Goal: Transaction & Acquisition: Purchase product/service

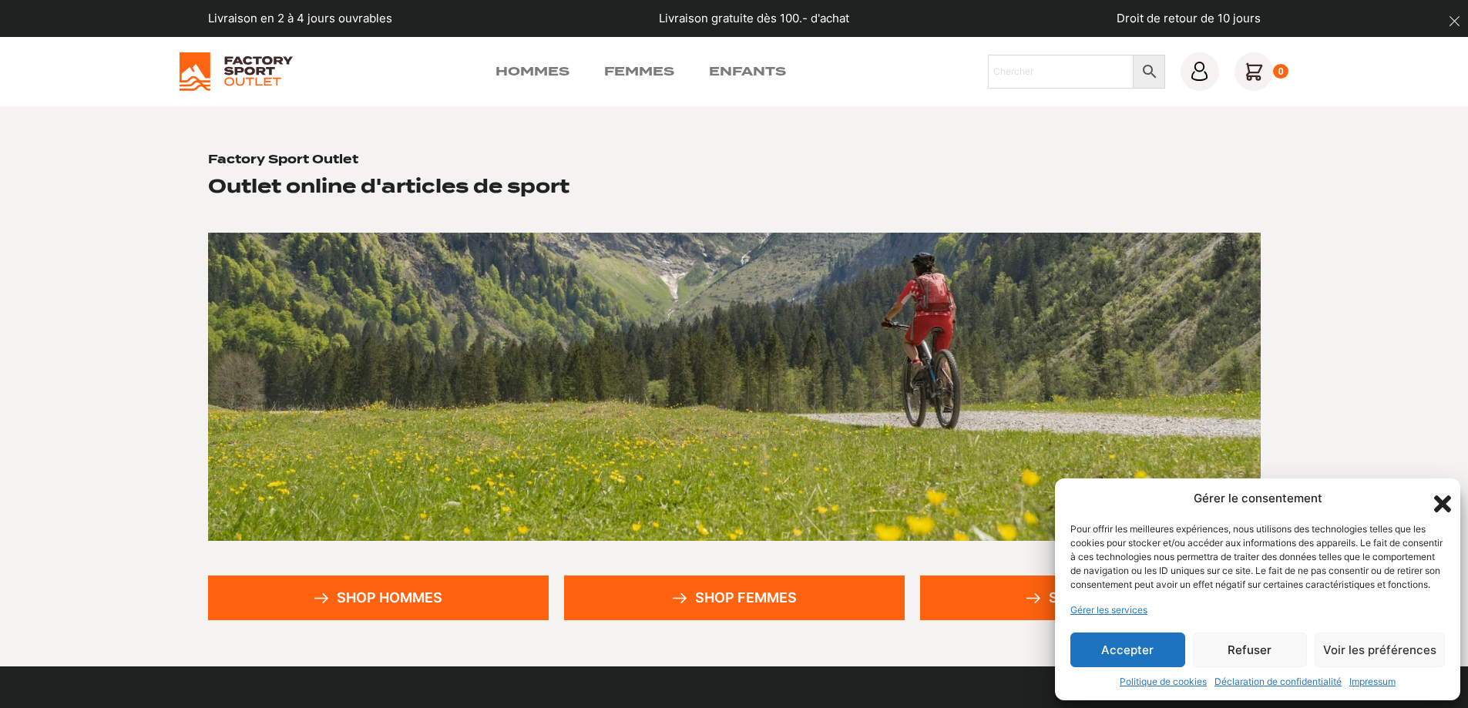
click at [1146, 643] on button "Accepter" at bounding box center [1128, 650] width 115 height 35
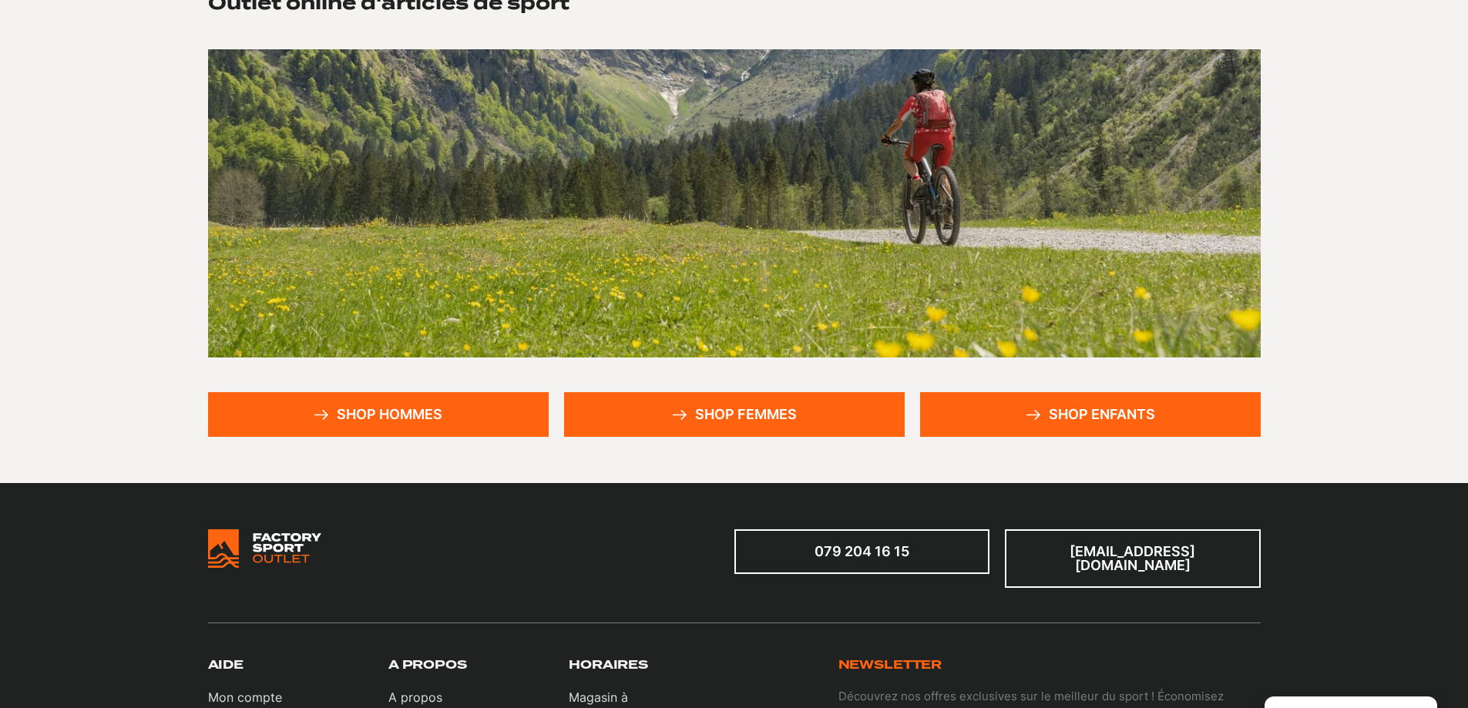
scroll to position [385, 0]
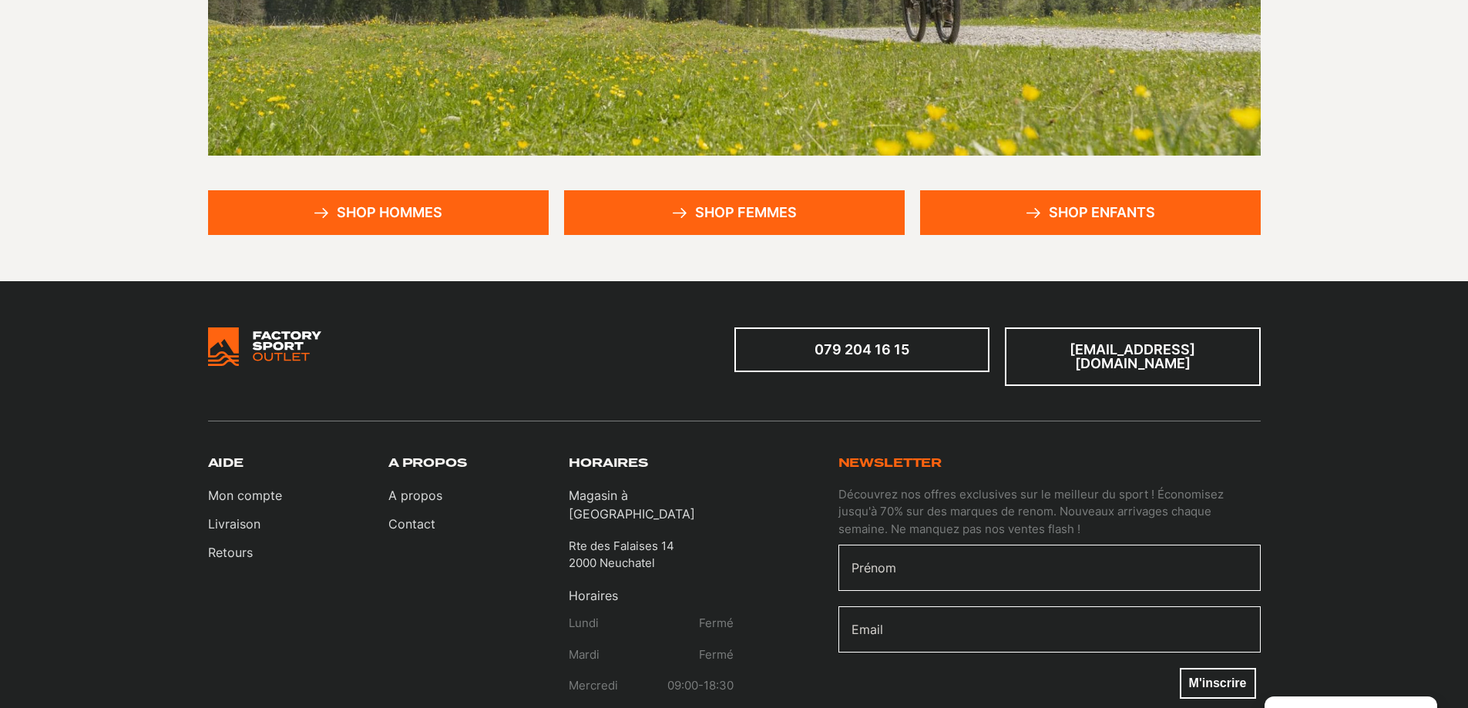
click at [406, 208] on link "Shop hommes" at bounding box center [378, 212] width 341 height 45
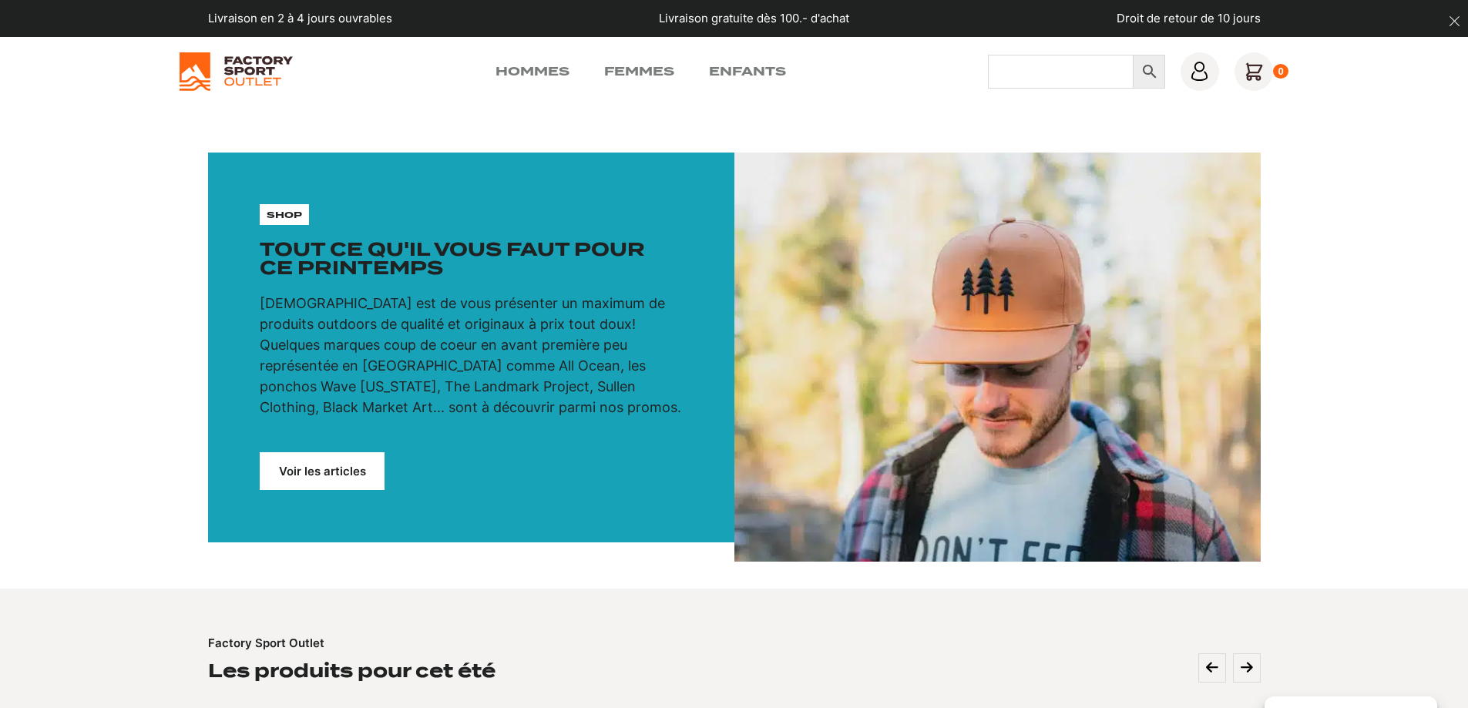
click at [1016, 72] on input "Chercher" at bounding box center [1061, 72] width 146 height 34
type input "hoka"
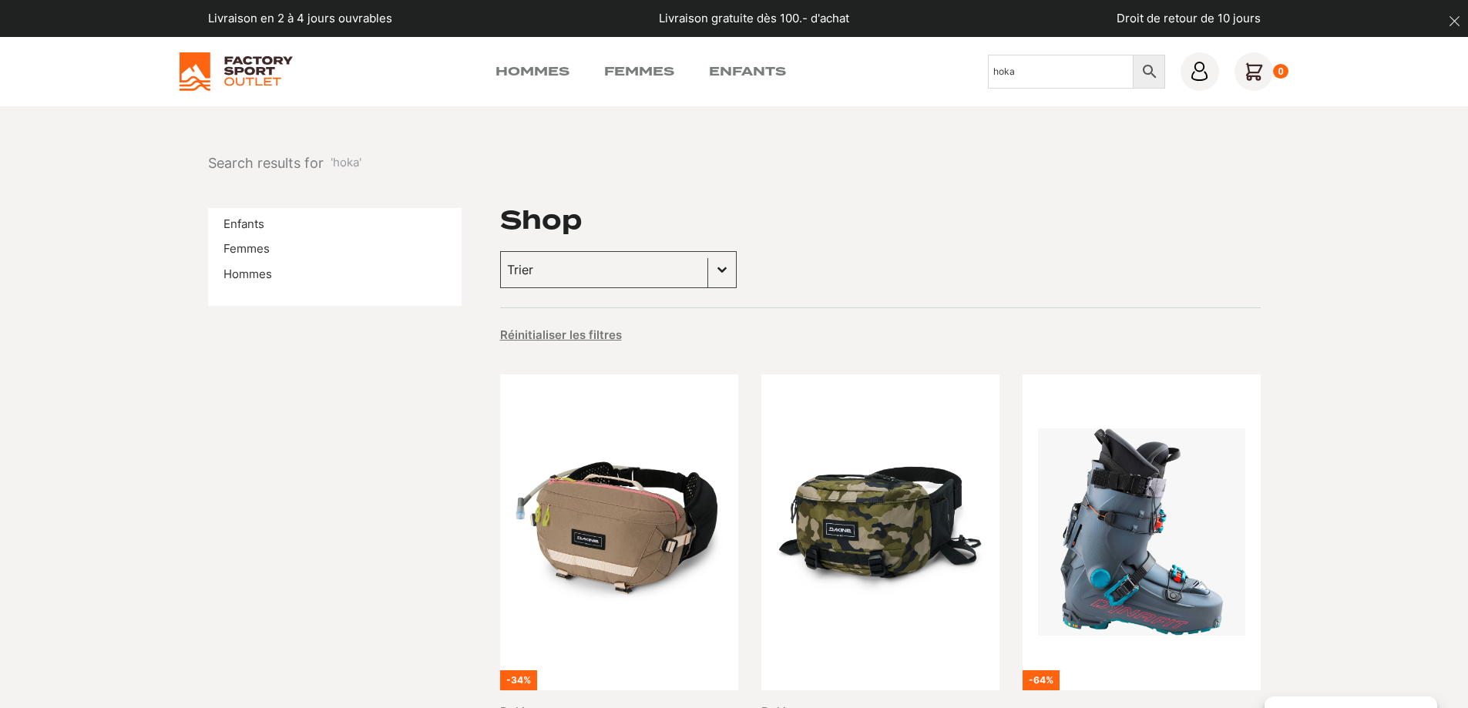
drag, startPoint x: 1024, startPoint y: 69, endPoint x: 823, endPoint y: 53, distance: 201.0
click at [823, 53] on div "Hommes Femmes Enfants Chercher hoka × 0" at bounding box center [735, 71] width 1110 height 39
click at [640, 69] on link "Femmes" at bounding box center [639, 71] width 70 height 18
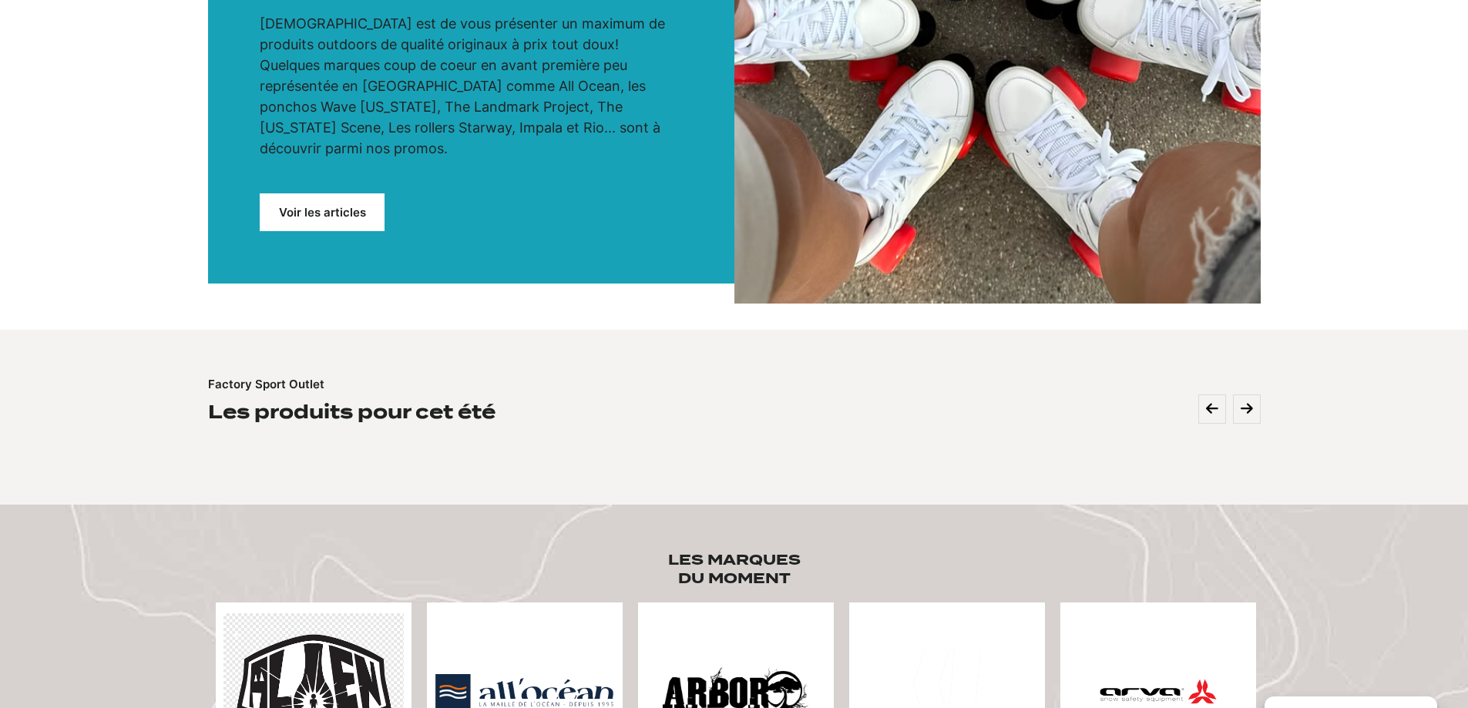
scroll to position [308, 0]
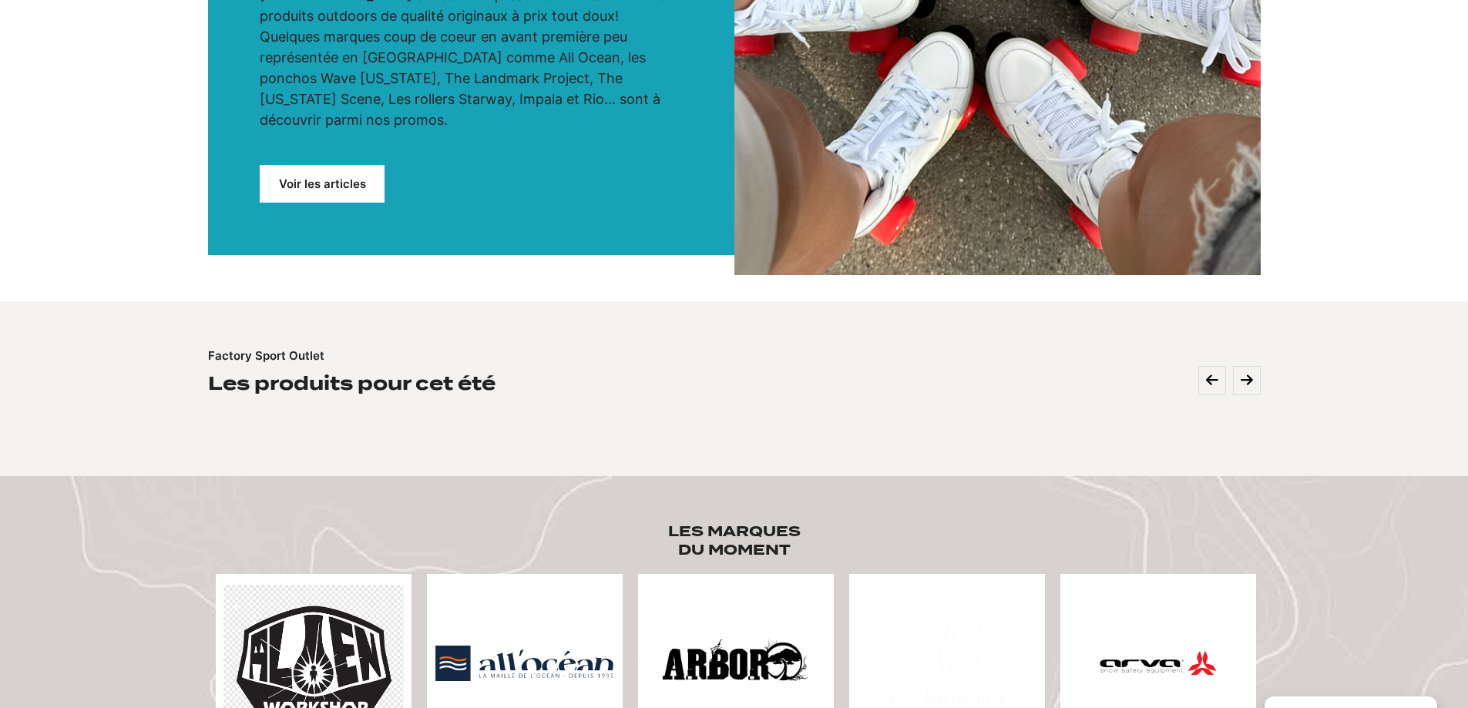
click at [322, 143] on div "shop Tout ce qu'il vous faut pour un bel été Notre mission est de vous présente…" at bounding box center [471, 49] width 526 height 411
click at [326, 165] on link "Voir les articles" at bounding box center [322, 184] width 125 height 38
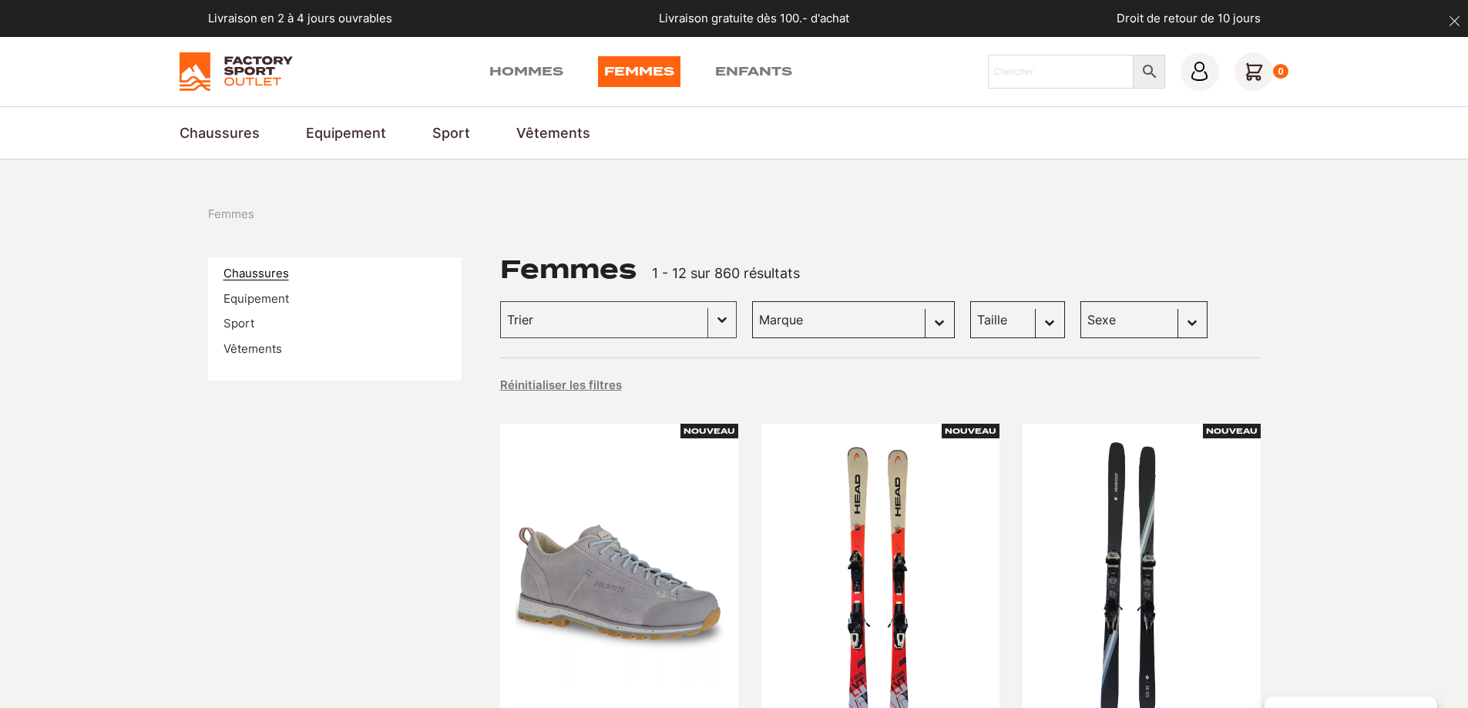
click at [266, 267] on link "Chaussures" at bounding box center [257, 273] width 66 height 15
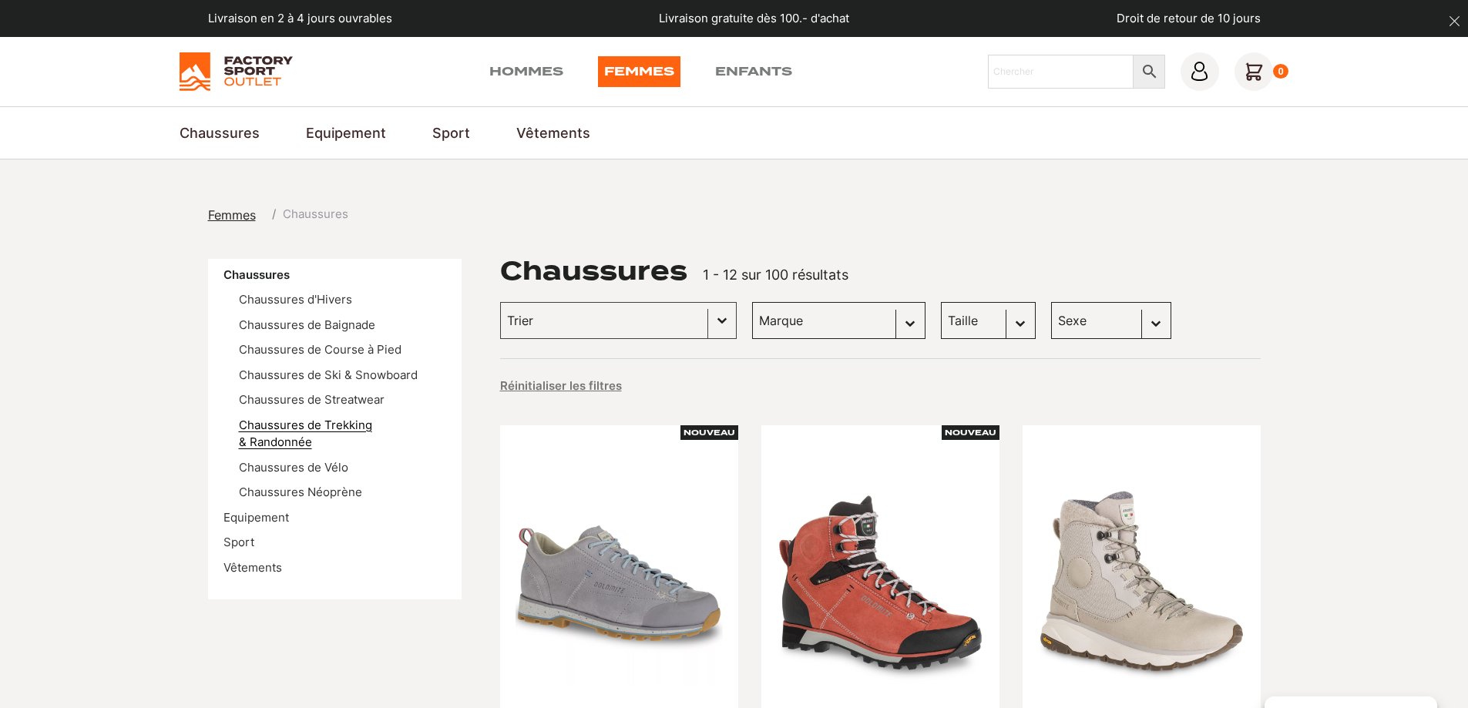
click at [372, 424] on link "Chaussures de Trekking & Randonnée" at bounding box center [305, 434] width 133 height 32
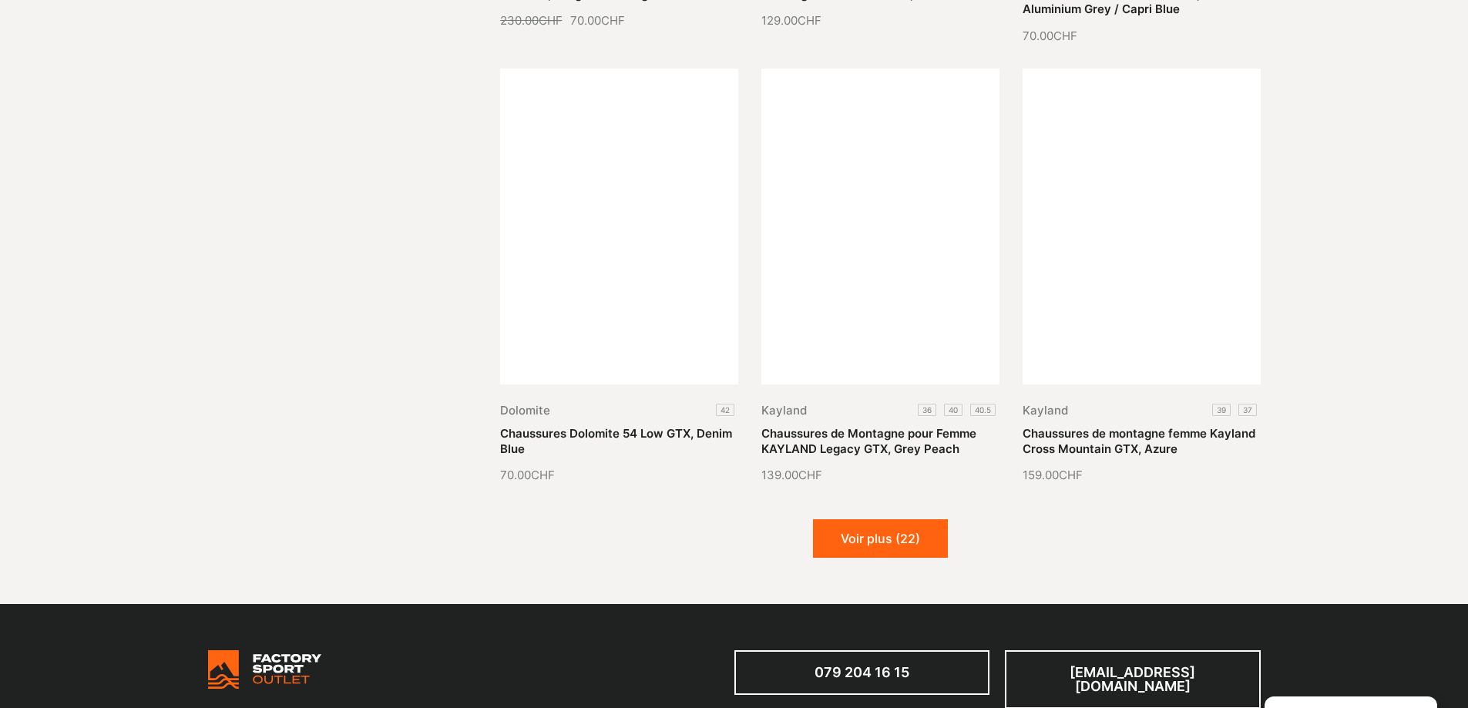
scroll to position [1773, 0]
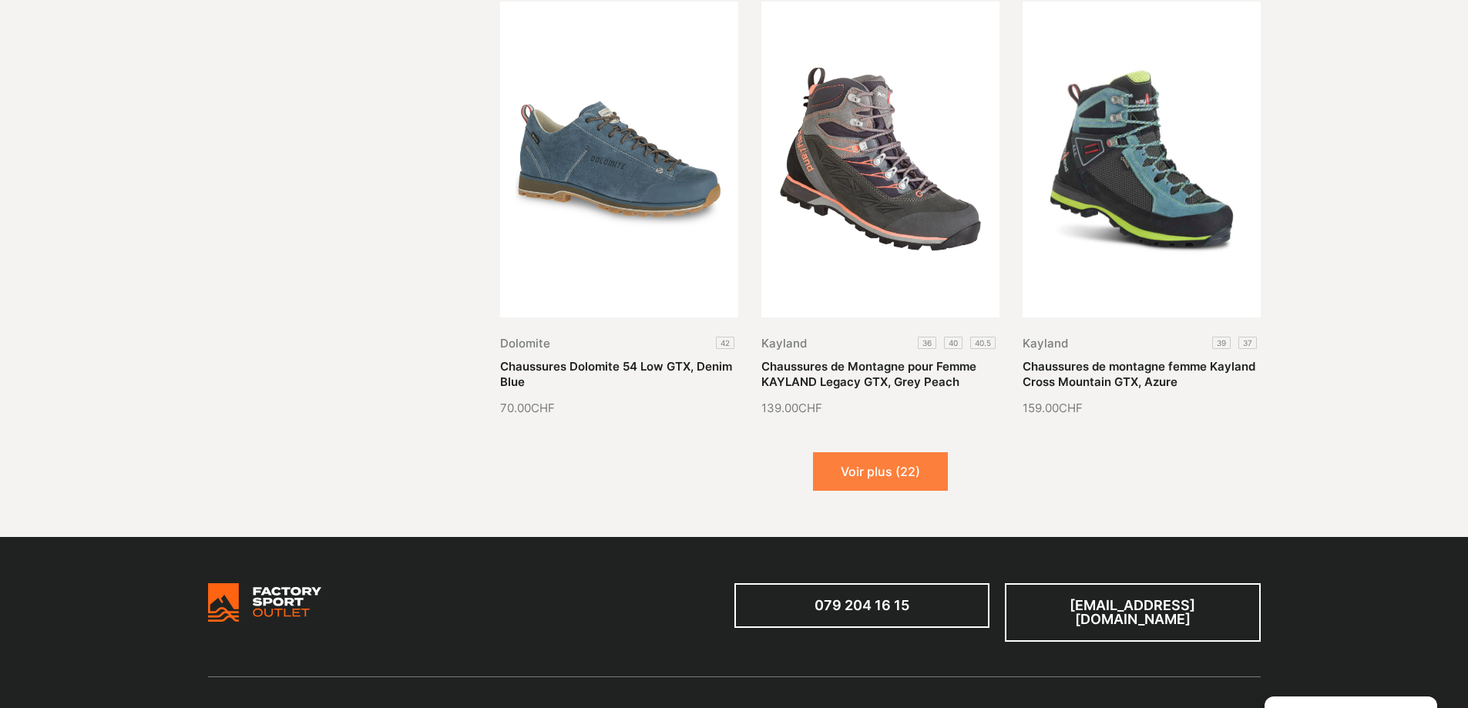
click at [852, 468] on button "Voir plus (22)" at bounding box center [880, 471] width 135 height 39
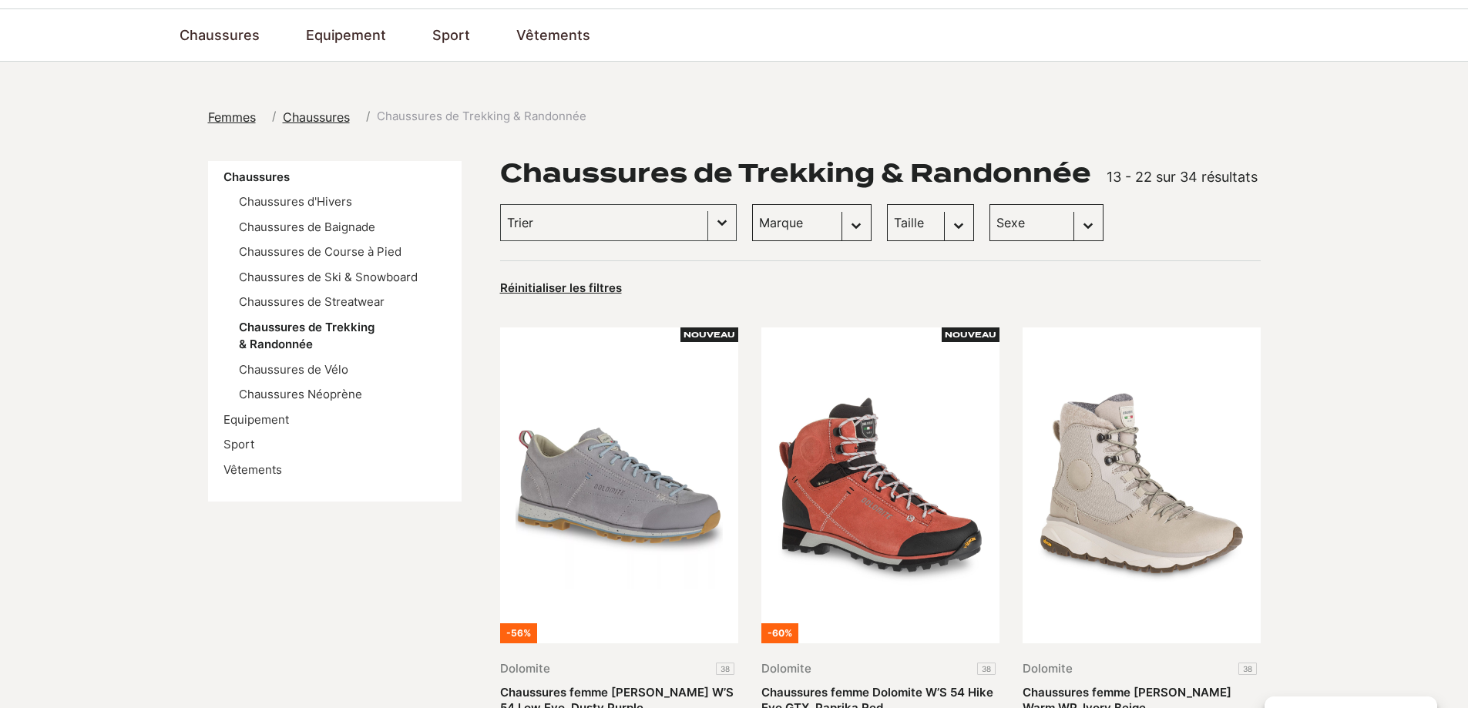
scroll to position [0, 0]
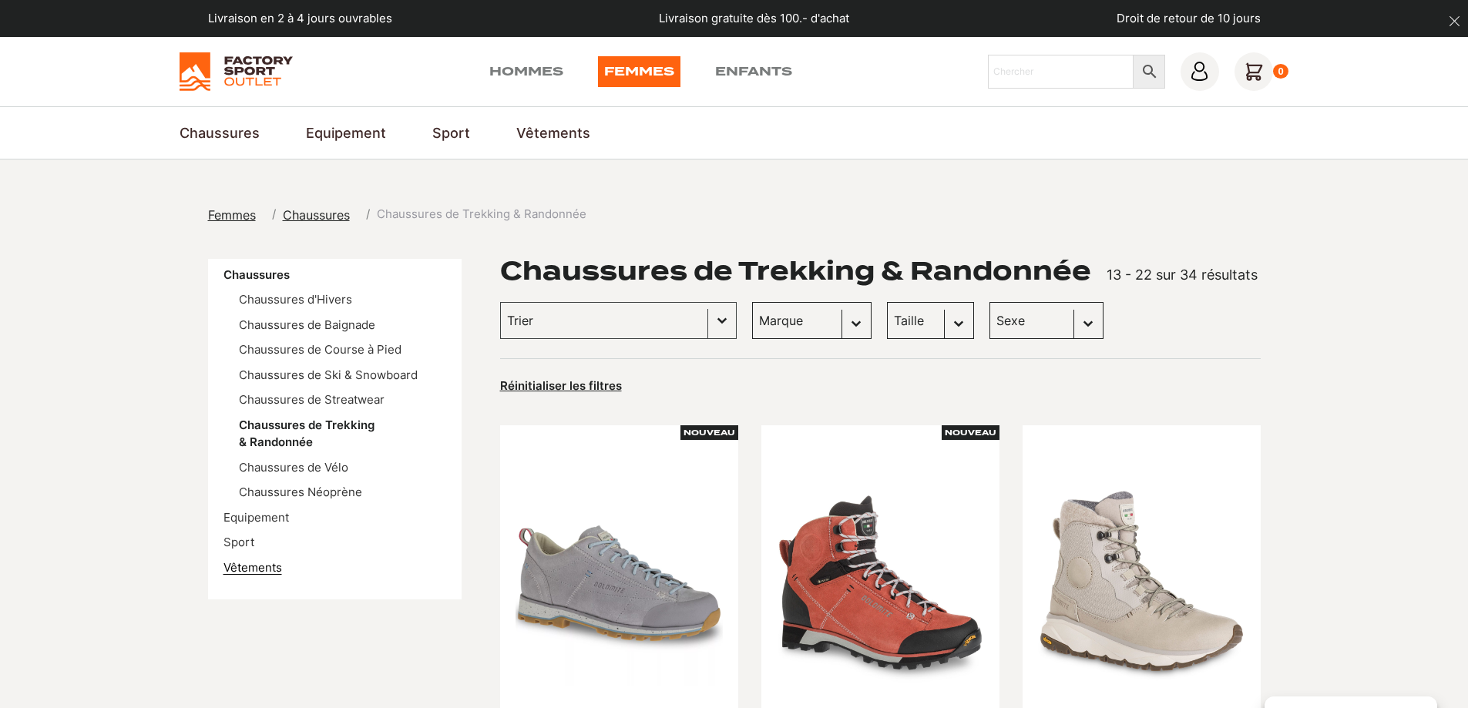
click at [261, 563] on link "Vêtements" at bounding box center [253, 567] width 59 height 15
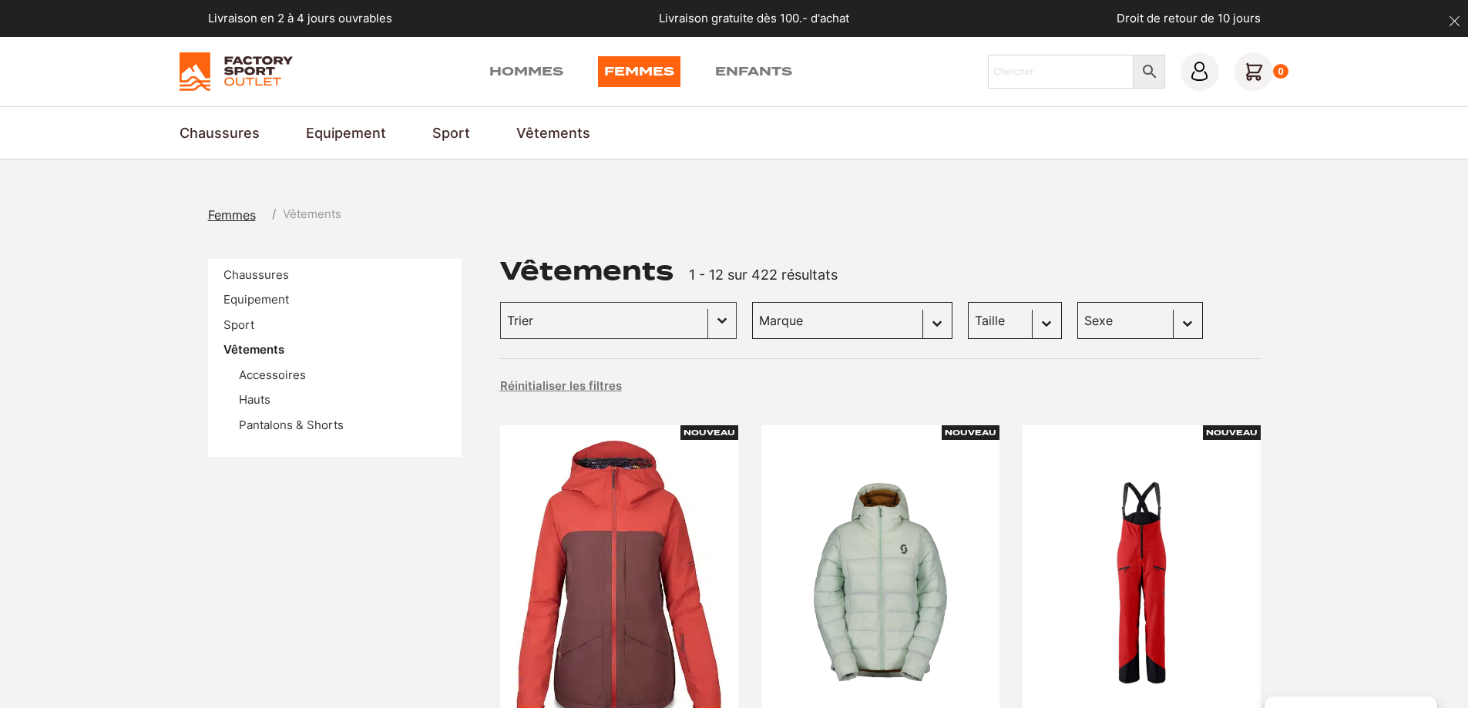
click at [914, 324] on select "[PERSON_NAME] (115) Craft (32) Dolomite (26) Columbia (25) [PERSON_NAME] (24) O…" at bounding box center [852, 320] width 200 height 37
